Goal: Task Accomplishment & Management: Manage account settings

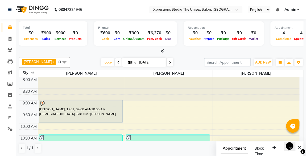
scroll to position [206, 0]
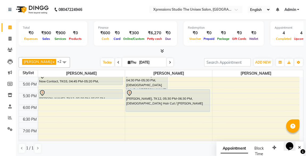
click at [304, 65] on div "Total ₹0 Expenses ₹900 Sales ₹900 Services ₹0 Products Finance ₹600 Cash ₹0 Car…" at bounding box center [161, 88] width 290 height 138
drag, startPoint x: 304, startPoint y: 65, endPoint x: 301, endPoint y: 80, distance: 14.9
click at [301, 80] on div "Total ₹0 Expenses ₹900 Sales ₹900 Services ₹0 Products Finance ₹600 Cash ₹0 Car…" at bounding box center [161, 88] width 290 height 138
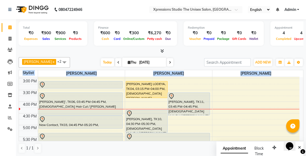
scroll to position [158, 0]
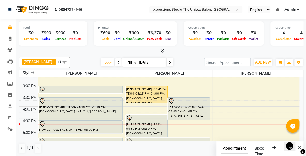
click at [95, 90] on div at bounding box center [80, 89] width 83 height 6
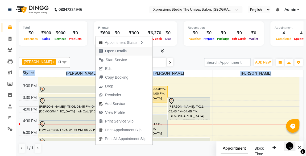
click at [112, 50] on span "Open Details" at bounding box center [116, 51] width 22 height 6
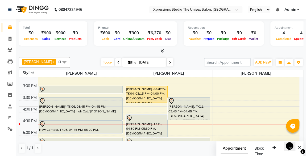
click at [104, 88] on div at bounding box center [80, 89] width 83 height 6
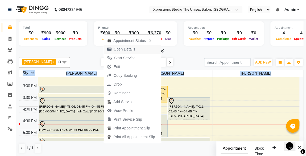
click at [122, 49] on span "Open Details" at bounding box center [125, 50] width 22 height 6
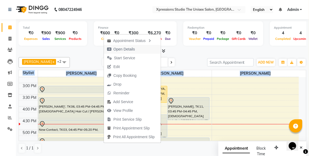
select select "7"
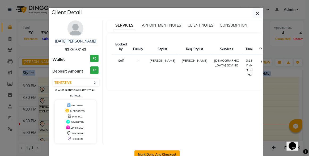
click at [152, 152] on button "Mark Done And Checkout" at bounding box center [157, 155] width 45 height 9
select select "service"
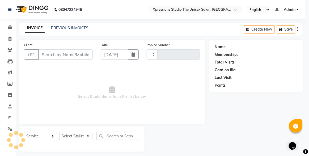
type input "4546"
select select "7003"
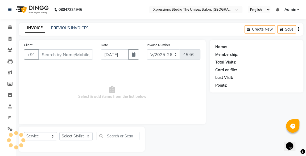
type input "9373038143"
select select "57587"
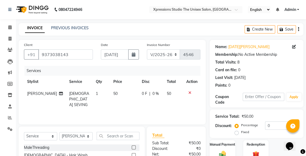
scroll to position [56, 0]
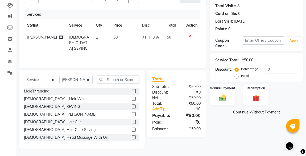
click at [227, 97] on img at bounding box center [222, 98] width 11 height 8
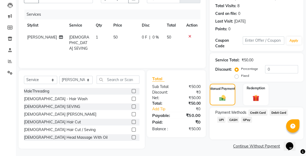
click at [225, 117] on span "UPI" at bounding box center [221, 120] width 8 height 6
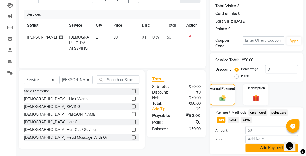
click at [266, 148] on button "Add Payment" at bounding box center [271, 148] width 53 height 8
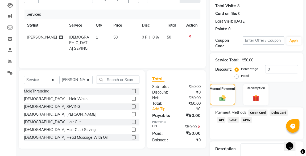
scroll to position [88, 0]
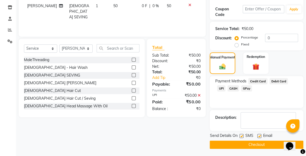
click at [242, 135] on label at bounding box center [241, 136] width 4 height 4
click at [242, 135] on input "checkbox" at bounding box center [240, 136] width 3 height 3
checkbox input "false"
click at [253, 144] on button "Checkout" at bounding box center [257, 145] width 94 height 8
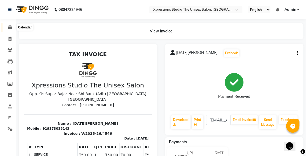
click at [10, 27] on icon at bounding box center [9, 27] width 3 height 4
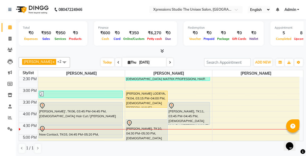
scroll to position [164, 0]
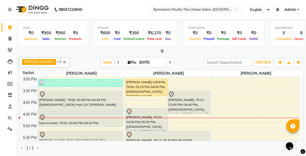
click at [81, 108] on div "[PERSON_NAME]', TK06, 03:45 PM-04:45 PM, [DEMOGRAPHIC_DATA] Hair Cut / [PERSON_…" at bounding box center [81, 102] width 84 height 22
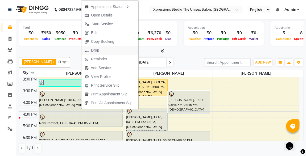
click at [91, 49] on span "Drop" at bounding box center [95, 51] width 8 height 6
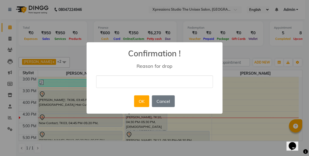
click at [110, 77] on input "text" at bounding box center [154, 82] width 117 height 13
type input "delete"
click at [138, 103] on button "OK" at bounding box center [141, 102] width 15 height 12
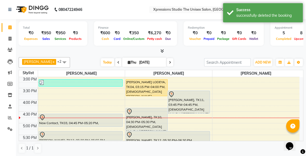
click at [99, 120] on div "New Contact, TK03, 04:45 PM-05:20 PM, [DEMOGRAPHIC_DATA] Hair Cut" at bounding box center [81, 120] width 84 height 13
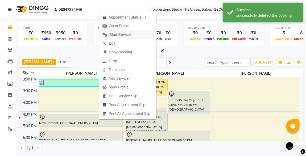
click at [111, 36] on span "Start Service" at bounding box center [119, 35] width 21 height 6
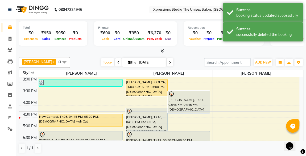
click at [146, 122] on div "[PERSON_NAME], TK10, 04:30 PM-05:30 PM, [DEMOGRAPHIC_DATA] Hair Cut / [PERSON_N…" at bounding box center [147, 119] width 42 height 22
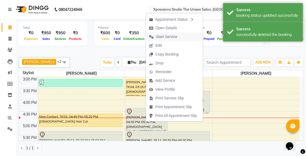
click at [167, 35] on span "Start Service" at bounding box center [166, 37] width 21 height 6
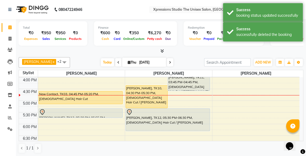
scroll to position [193, 0]
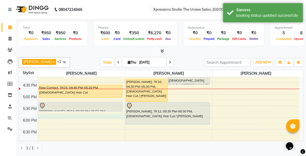
click at [45, 117] on div "8:00 AM 8:30 AM 9:00 AM 9:30 AM 10:00 AM 10:30 AM 11:00 AM 11:30 AM 12:00 PM 12…" at bounding box center [159, 59] width 280 height 351
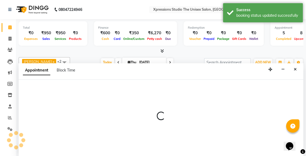
scroll to position [0, 0]
select select "57587"
select select "1080"
select select "tentative"
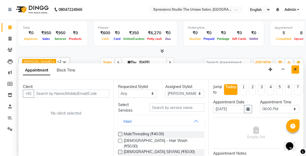
click at [292, 70] on button "Close" at bounding box center [295, 69] width 8 height 8
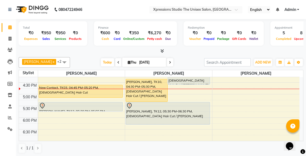
click at [70, 105] on div at bounding box center [80, 106] width 83 height 6
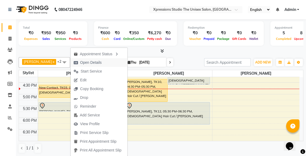
click at [89, 63] on span "Open Details" at bounding box center [91, 63] width 22 height 6
select select "7"
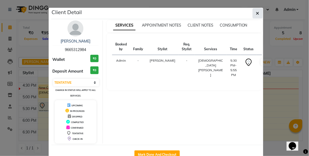
click at [257, 14] on icon "button" at bounding box center [257, 13] width 3 height 4
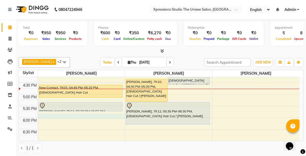
click at [44, 115] on div "8:00 AM 8:30 AM 9:00 AM 9:30 AM 10:00 AM 10:30 AM 11:00 AM 11:30 AM 12:00 PM 12…" at bounding box center [159, 59] width 280 height 351
select select "57587"
select select "tentative"
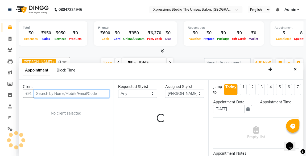
select select "1080"
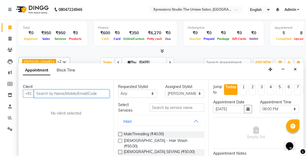
click at [69, 95] on input "text" at bounding box center [72, 94] width 76 height 8
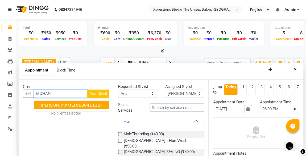
click at [73, 108] on ngb-typeahead-window "[PERSON_NAME] 8888411227" at bounding box center [71, 104] width 75 height 13
click at [87, 107] on button "[PERSON_NAME] 8888411227" at bounding box center [71, 105] width 75 height 9
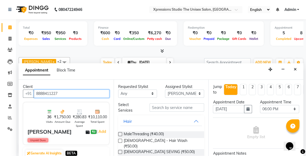
type input "8888411227"
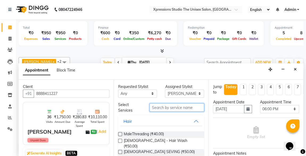
click at [163, 107] on input "text" at bounding box center [177, 107] width 55 height 8
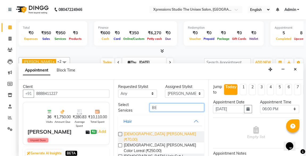
type input "BE"
click at [147, 133] on span "[DEMOGRAPHIC_DATA] [PERSON_NAME] (₹70.00)" at bounding box center [162, 136] width 76 height 11
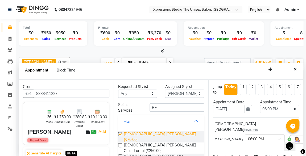
checkbox input "false"
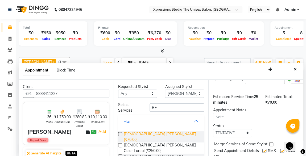
scroll to position [77, 0]
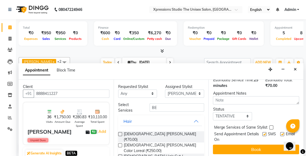
click at [262, 132] on label at bounding box center [264, 134] width 4 height 4
click at [262, 133] on input "checkbox" at bounding box center [263, 134] width 3 height 3
checkbox input "false"
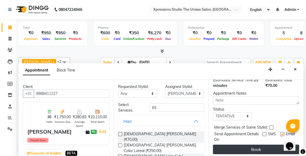
click at [267, 145] on button "Book" at bounding box center [256, 150] width 86 height 10
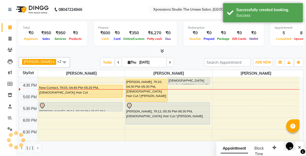
scroll to position [0, 0]
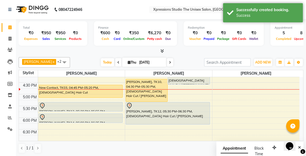
click at [93, 118] on div at bounding box center [80, 117] width 83 height 6
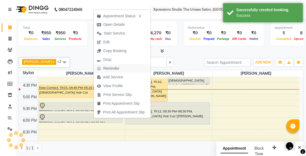
click at [111, 69] on span "Reminder" at bounding box center [111, 69] width 16 height 6
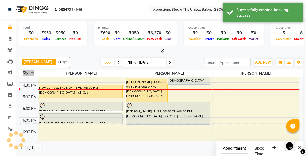
click at [111, 69] on div "[PERSON_NAME] x [PERSON_NAME] x [PERSON_NAME] x +2 UnSelect All [PERSON_NAME] […" at bounding box center [161, 105] width 285 height 101
